Goal: Information Seeking & Learning: Learn about a topic

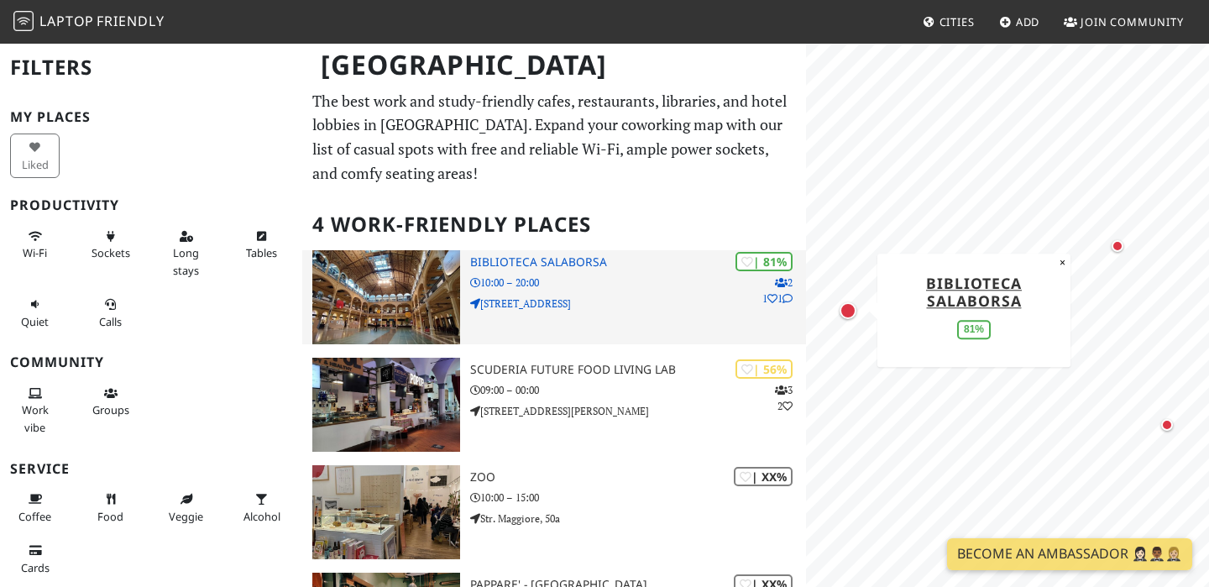
click at [595, 265] on h3 "Biblioteca Salaborsa" at bounding box center [638, 262] width 336 height 14
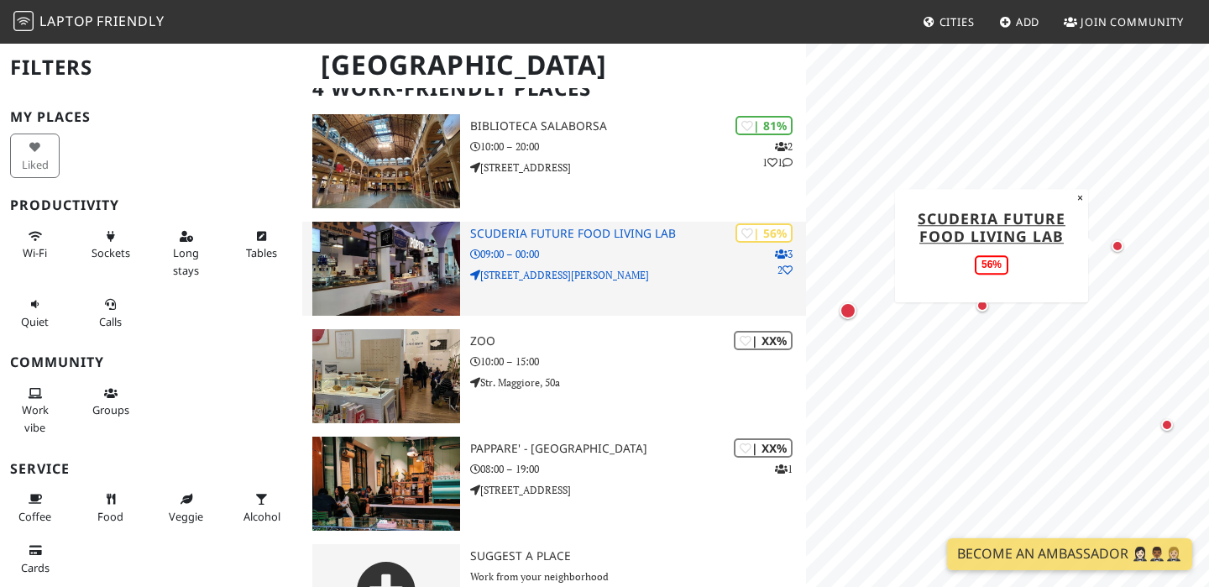
scroll to position [142, 0]
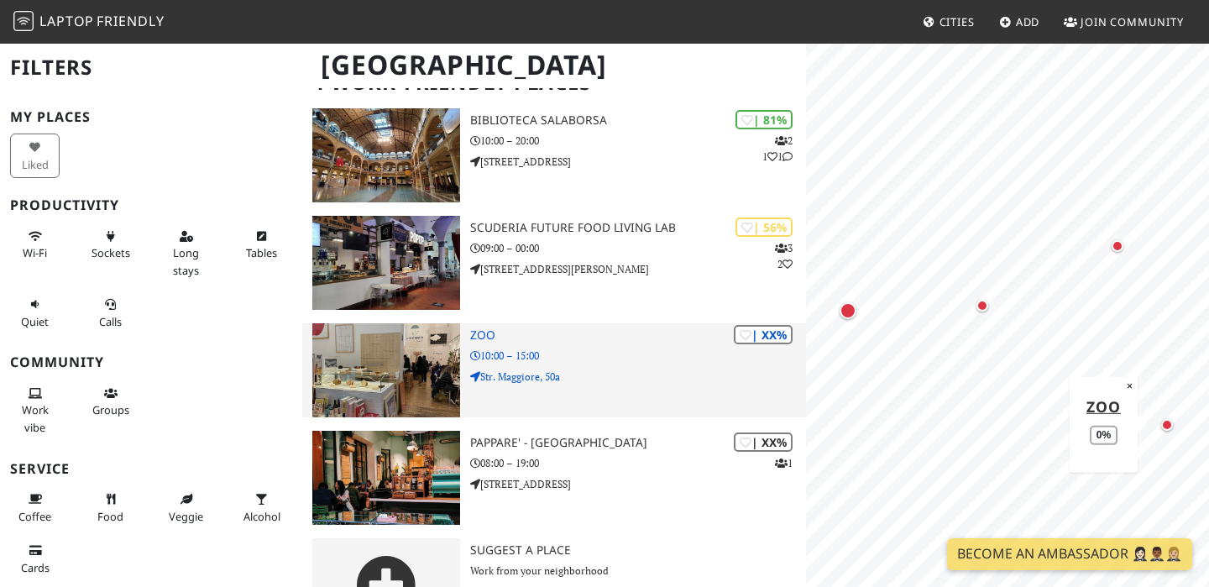
click at [484, 332] on h3 "Zoo" at bounding box center [638, 335] width 336 height 14
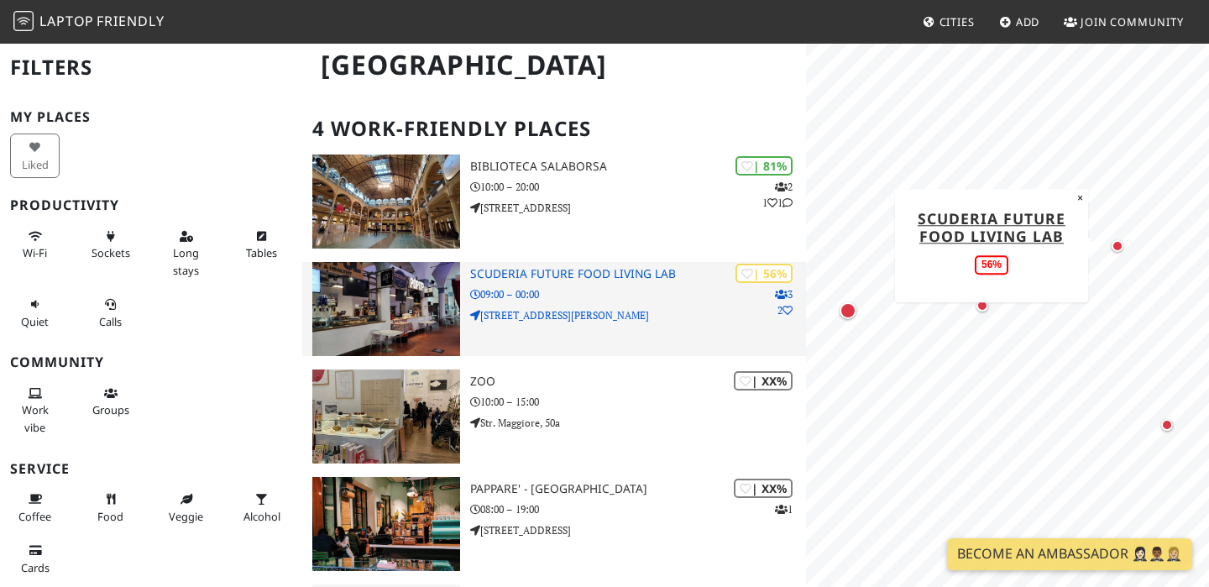
scroll to position [200, 0]
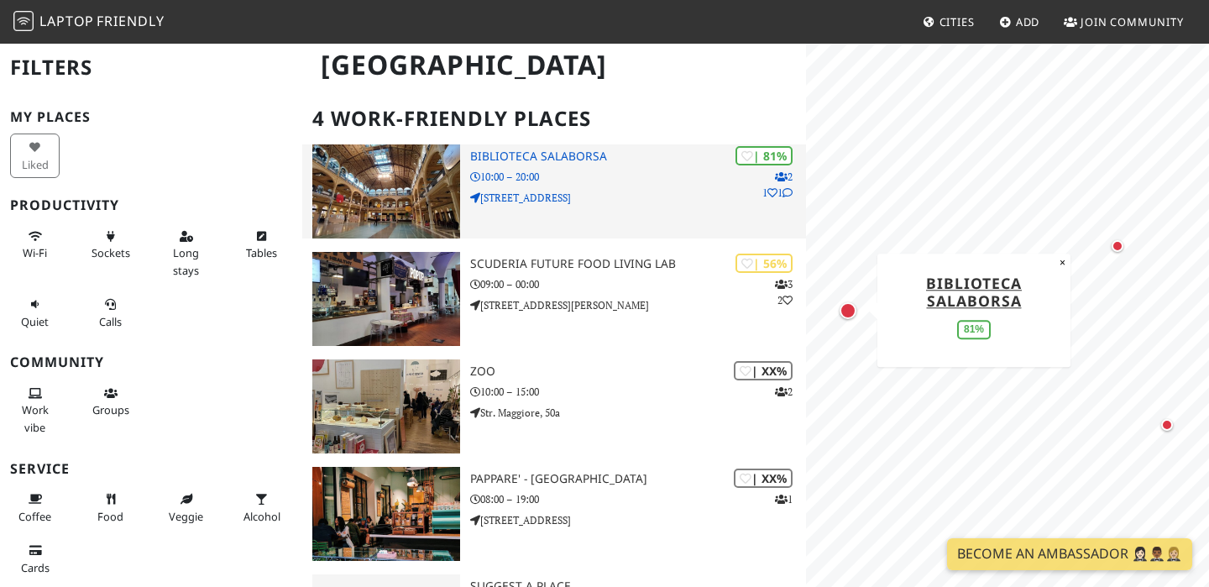
scroll to position [187, 0]
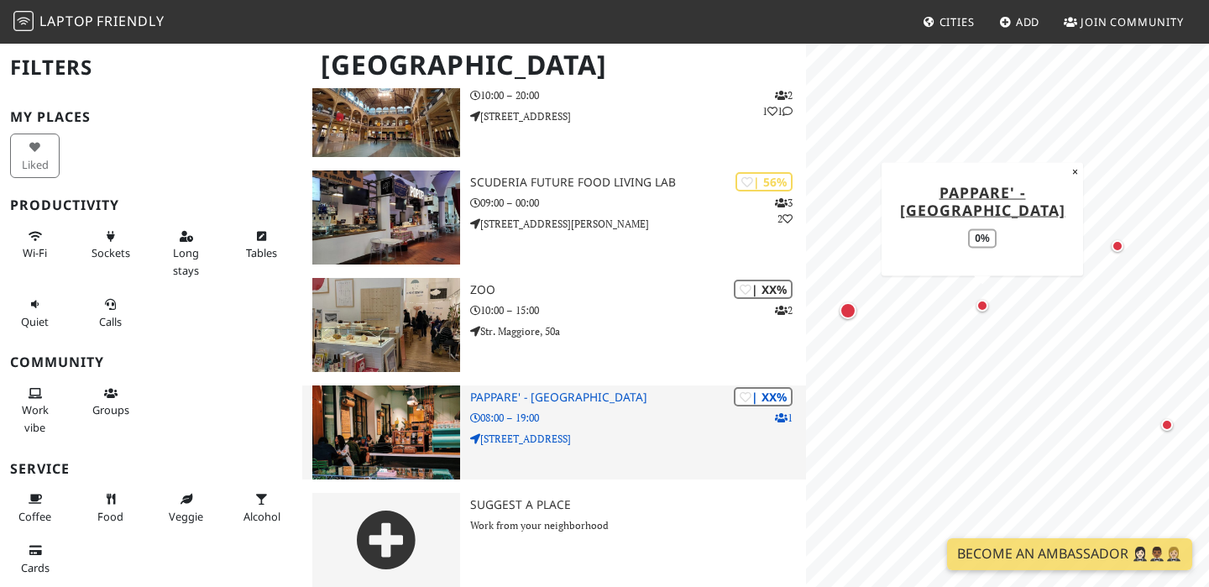
click at [492, 390] on h3 "Pappare' - [GEOGRAPHIC_DATA]" at bounding box center [638, 397] width 336 height 14
